Goal: Task Accomplishment & Management: Use online tool/utility

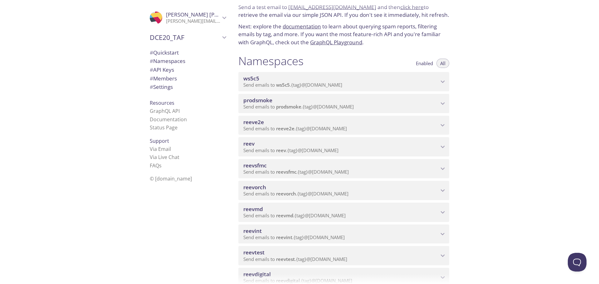
scroll to position [31, 0]
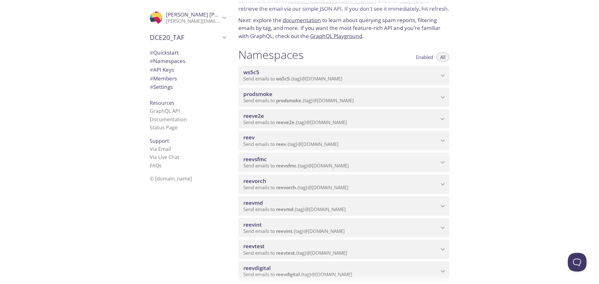
click at [512, 162] on div "Quickstart Send a test email to [EMAIL_ADDRESS][DOMAIN_NAME] and then click her…" at bounding box center [415, 142] width 365 height 284
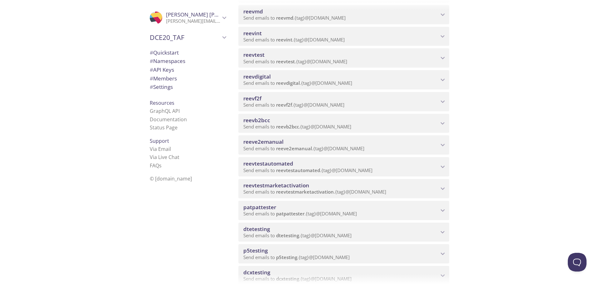
click at [298, 151] on span "reeve2emanual" at bounding box center [294, 148] width 36 height 6
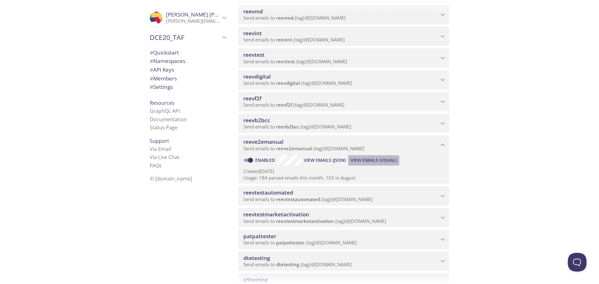
click at [364, 160] on span "View Emails (Visual)" at bounding box center [373, 159] width 46 height 7
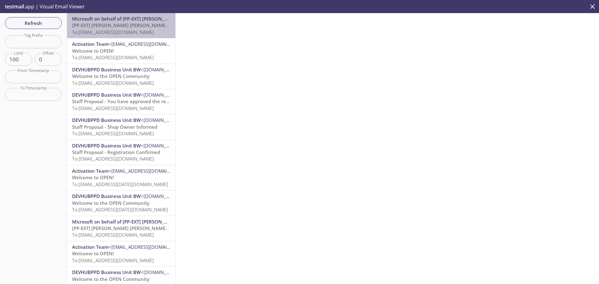
click at [125, 29] on span "To: [EMAIL_ADDRESS][DOMAIN_NAME]" at bounding box center [113, 32] width 82 height 6
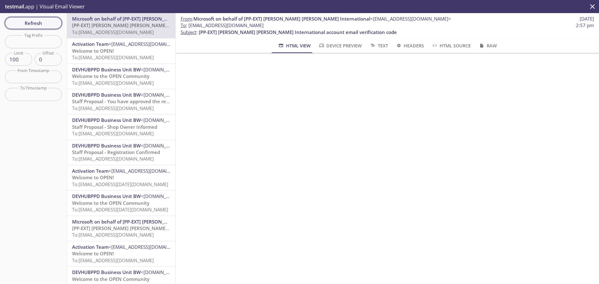
click at [42, 24] on span "Refresh" at bounding box center [33, 23] width 47 height 8
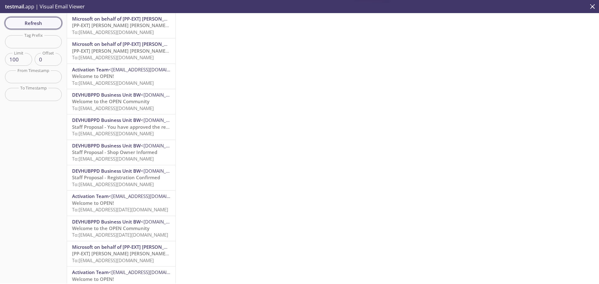
click at [39, 24] on span "Refresh" at bounding box center [33, 23] width 47 height 8
click at [113, 23] on span "[PP-EXT] [PERSON_NAME] [PERSON_NAME] International account email verification c…" at bounding box center [171, 25] width 198 height 6
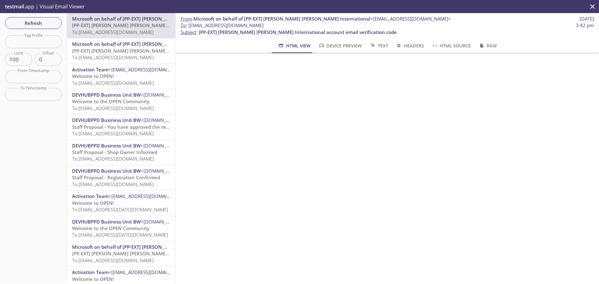
drag, startPoint x: 297, startPoint y: 25, endPoint x: 188, endPoint y: 23, distance: 108.8
click at [188, 23] on span "To : [EMAIL_ADDRESS][DOMAIN_NAME] 3:42 pm" at bounding box center [386, 25] width 413 height 7
copy span "[EMAIL_ADDRESS][DOMAIN_NAME]"
